Goal: Book appointment/travel/reservation

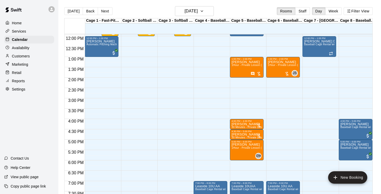
scroll to position [0, 0]
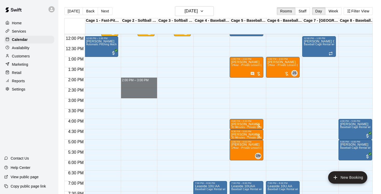
drag, startPoint x: 135, startPoint y: 80, endPoint x: 136, endPoint y: 96, distance: 15.6
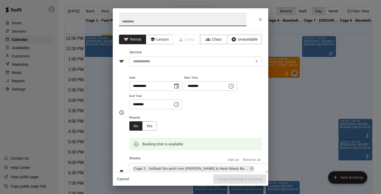
click at [261, 20] on icon "Close" at bounding box center [260, 19] width 5 height 5
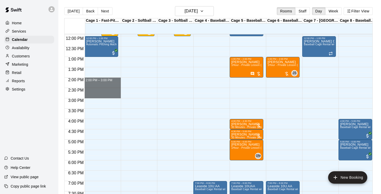
drag, startPoint x: 102, startPoint y: 79, endPoint x: 102, endPoint y: 96, distance: 16.6
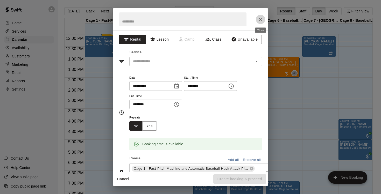
click at [261, 20] on icon "Close" at bounding box center [260, 19] width 3 height 3
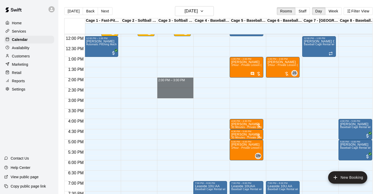
drag, startPoint x: 179, startPoint y: 80, endPoint x: 180, endPoint y: 96, distance: 16.1
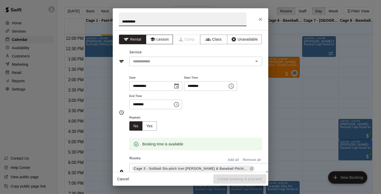
type input "**********"
click at [163, 39] on button "Lesson" at bounding box center [159, 40] width 27 height 10
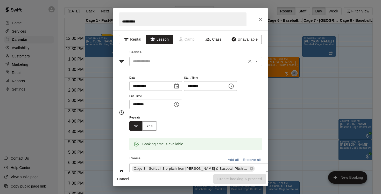
click at [257, 61] on icon "Open" at bounding box center [256, 61] width 3 height 1
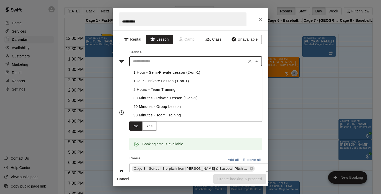
click at [169, 82] on li "1Hour - Private Lesson (1-on-1)" at bounding box center [195, 81] width 133 height 9
type input "**********"
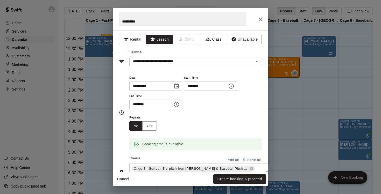
click at [240, 185] on div "Cancel Create booking & proceed" at bounding box center [191, 180] width 156 height 14
click at [241, 181] on button "Create booking & proceed" at bounding box center [239, 180] width 53 height 10
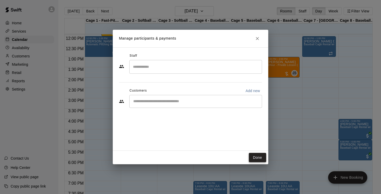
click at [257, 157] on button "Done" at bounding box center [257, 158] width 17 height 10
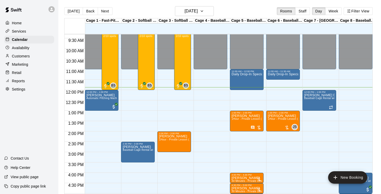
scroll to position [186, 0]
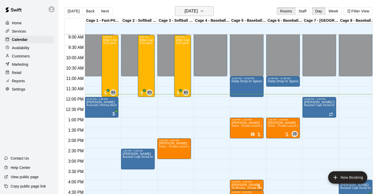
click at [204, 11] on icon "button" at bounding box center [202, 11] width 4 height 6
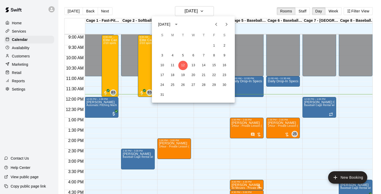
click at [242, 4] on div at bounding box center [190, 97] width 381 height 194
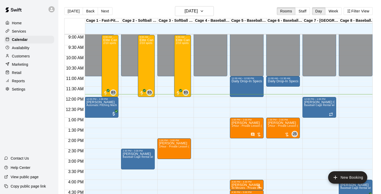
click at [41, 135] on div "Home Services Calendar Availability Customers Marketing Retail Reports Settings…" at bounding box center [29, 97] width 58 height 194
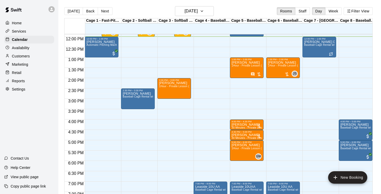
scroll to position [247, 0]
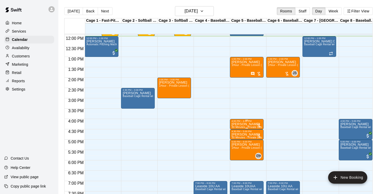
click at [251, 124] on p "[PERSON_NAME]" at bounding box center [247, 124] width 31 height 0
click at [238, 129] on icon "edit" at bounding box center [237, 130] width 5 height 5
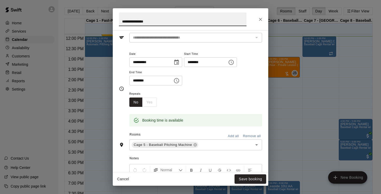
scroll to position [0, 0]
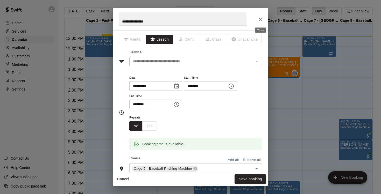
click at [260, 18] on icon "Close" at bounding box center [260, 19] width 5 height 5
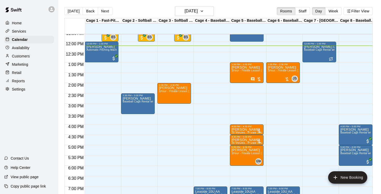
scroll to position [227, 0]
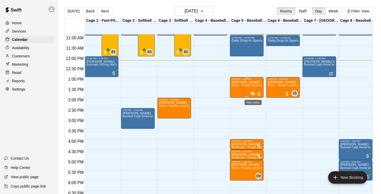
click at [253, 93] on icon "Has notes" at bounding box center [253, 94] width 4 height 4
click at [258, 96] on icon "edit" at bounding box center [256, 97] width 5 height 5
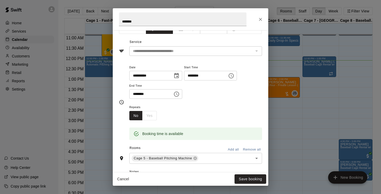
scroll to position [0, 0]
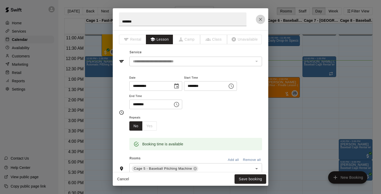
click at [261, 18] on icon "Close" at bounding box center [260, 19] width 5 height 5
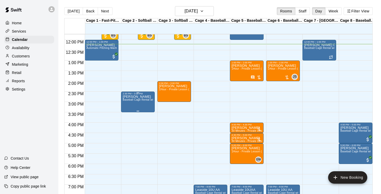
scroll to position [244, 0]
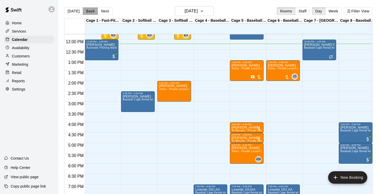
click at [87, 13] on button "Back" at bounding box center [90, 11] width 15 height 8
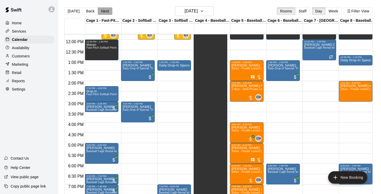
click at [106, 11] on button "Next" at bounding box center [105, 11] width 15 height 8
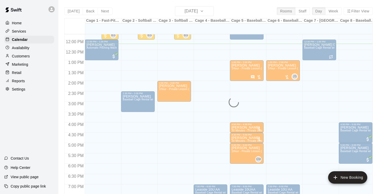
click at [72, 13] on div "[DATE] Back [DATE][DATE] Rooms Staff Day Week Filter View Cage 1 - Fast-Pitch M…" at bounding box center [218, 103] width 309 height 194
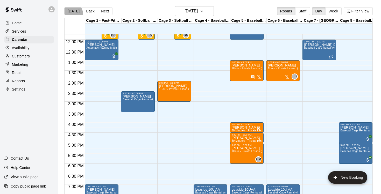
click at [72, 13] on button "[DATE]" at bounding box center [73, 11] width 19 height 8
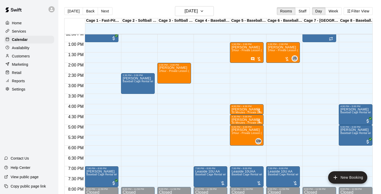
scroll to position [262, 0]
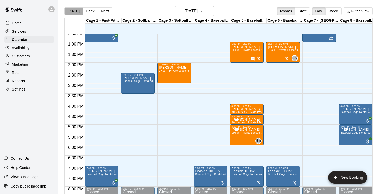
click at [74, 11] on button "[DATE]" at bounding box center [73, 11] width 19 height 8
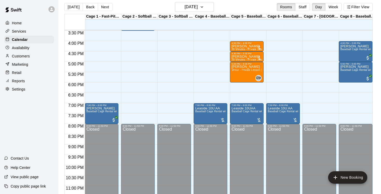
scroll to position [322, 0]
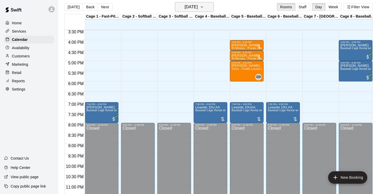
click at [204, 8] on icon "button" at bounding box center [202, 7] width 4 height 6
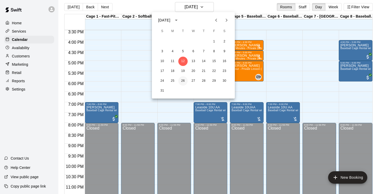
click at [185, 81] on button "26" at bounding box center [182, 80] width 9 height 9
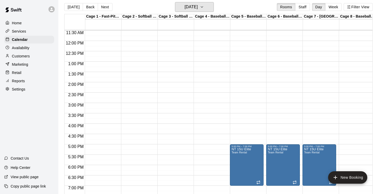
scroll to position [236, 0]
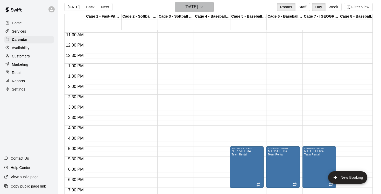
click at [204, 7] on icon "button" at bounding box center [202, 7] width 4 height 6
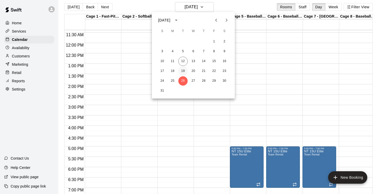
click at [185, 70] on button "19" at bounding box center [182, 71] width 9 height 9
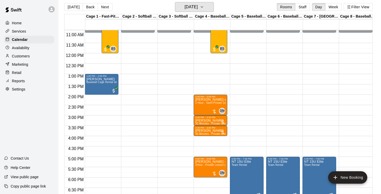
scroll to position [224, 0]
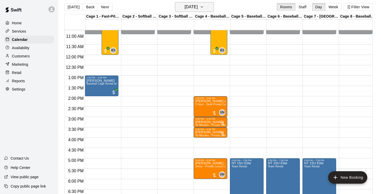
click at [204, 5] on icon "button" at bounding box center [202, 7] width 4 height 6
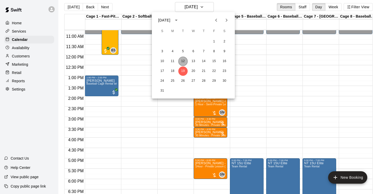
click at [183, 62] on button "12" at bounding box center [182, 61] width 9 height 9
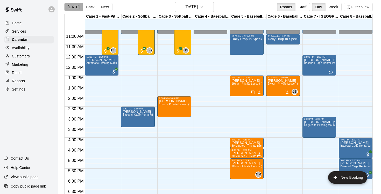
click at [74, 7] on button "[DATE]" at bounding box center [73, 7] width 19 height 8
